Goal: Information Seeking & Learning: Learn about a topic

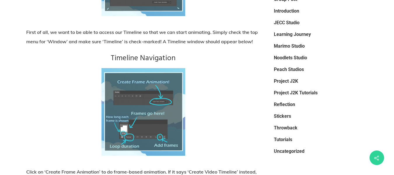
scroll to position [497, 0]
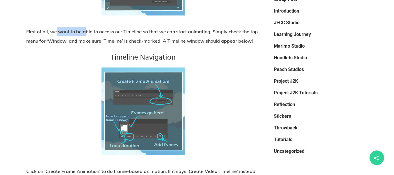
drag, startPoint x: 56, startPoint y: 34, endPoint x: 88, endPoint y: 34, distance: 32.1
click at [87, 33] on p "First of all, we want to be able to access our Timeline so that we can start an…" at bounding box center [143, 40] width 234 height 26
click at [109, 34] on p "First of all, we want to be able to access our Timeline so that we can start an…" at bounding box center [143, 40] width 234 height 26
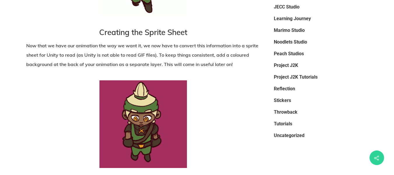
scroll to position [854, 0]
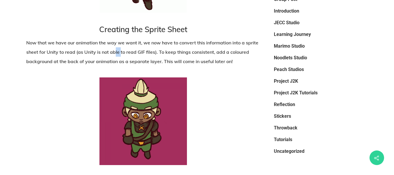
drag, startPoint x: 116, startPoint y: 51, endPoint x: 127, endPoint y: 51, distance: 10.2
click at [124, 51] on p "Now that we have our animation the way we want it, we now have to convert this …" at bounding box center [143, 55] width 234 height 35
click at [131, 51] on p "Now that we have our animation the way we want it, we now have to convert this …" at bounding box center [143, 55] width 234 height 35
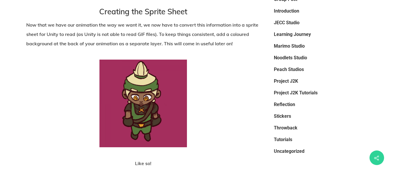
scroll to position [873, 0]
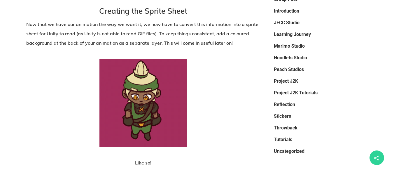
click at [141, 45] on p "Now that we have our animation the way we want it, we now have to convert this …" at bounding box center [143, 37] width 234 height 35
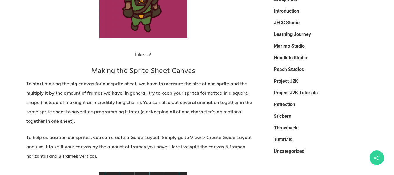
scroll to position [981, 0]
drag, startPoint x: 80, startPoint y: 86, endPoint x: 97, endPoint y: 83, distance: 17.5
click at [93, 83] on p "To start making the big canvas for our sprite sheet, we have to measure the siz…" at bounding box center [143, 106] width 234 height 54
click at [103, 83] on p "To start making the big canvas for our sprite sheet, we have to measure the siz…" at bounding box center [143, 106] width 234 height 54
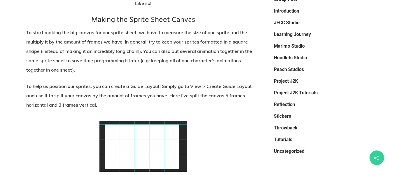
scroll to position [1033, 0]
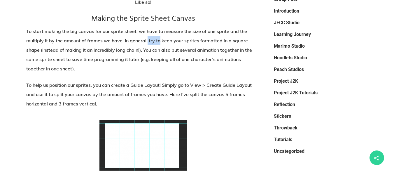
drag, startPoint x: 148, startPoint y: 37, endPoint x: 164, endPoint y: 37, distance: 16.3
click at [163, 37] on p "To start making the big canvas for our sprite sheet, we have to measure the siz…" at bounding box center [143, 54] width 234 height 54
click at [169, 38] on p "To start making the big canvas for our sprite sheet, we have to measure the siz…" at bounding box center [143, 54] width 234 height 54
drag, startPoint x: 80, startPoint y: 49, endPoint x: 90, endPoint y: 49, distance: 10.5
click at [83, 49] on p "To start making the big canvas for our sprite sheet, we have to measure the siz…" at bounding box center [143, 54] width 234 height 54
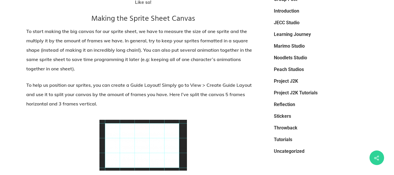
click at [117, 49] on p "To start making the big canvas for our sprite sheet, we have to measure the siz…" at bounding box center [143, 54] width 234 height 54
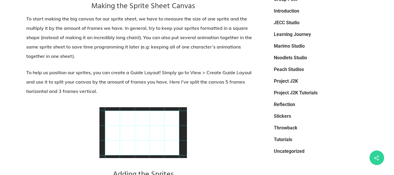
scroll to position [1046, 0]
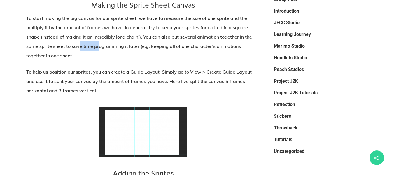
drag, startPoint x: 79, startPoint y: 47, endPoint x: 103, endPoint y: 46, distance: 24.3
click at [102, 46] on p "To start making the big canvas for our sprite sheet, we have to measure the siz…" at bounding box center [143, 40] width 234 height 54
click at [103, 46] on p "To start making the big canvas for our sprite sheet, we have to measure the siz…" at bounding box center [143, 40] width 234 height 54
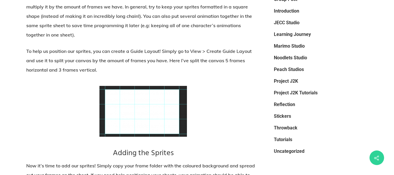
scroll to position [1067, 0]
drag, startPoint x: 92, startPoint y: 51, endPoint x: 109, endPoint y: 50, distance: 16.7
click at [108, 50] on p "To help us position our sprites, you can create a Guide Layout! Simply go to Vi…" at bounding box center [143, 63] width 234 height 35
click at [111, 50] on p "To help us position our sprites, you can create a Guide Layout! Simply go to Vi…" at bounding box center [143, 63] width 234 height 35
click at [130, 49] on p "To help us position our sprites, you can create a Guide Layout! Simply go to Vi…" at bounding box center [143, 63] width 234 height 35
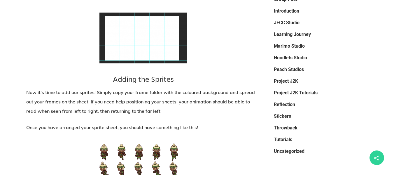
scroll to position [1141, 0]
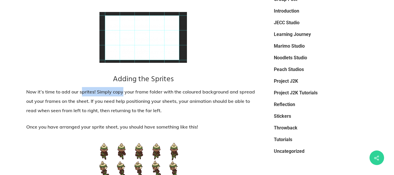
drag, startPoint x: 81, startPoint y: 90, endPoint x: 125, endPoint y: 88, distance: 43.5
click at [124, 88] on p "Now it’s time to add our sprites! Simply copy your frame folder with the colour…" at bounding box center [143, 104] width 234 height 35
click at [128, 88] on p "Now it’s time to add our sprites! Simply copy your frame folder with the colour…" at bounding box center [143, 104] width 234 height 35
click at [194, 97] on p "Now it’s time to add our sprites! Simply copy your frame folder with the colour…" at bounding box center [143, 104] width 234 height 35
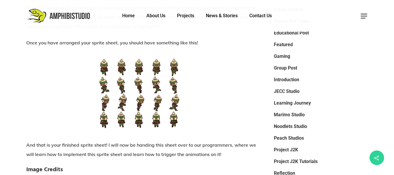
scroll to position [1217, 0]
